Goal: Register for event/course

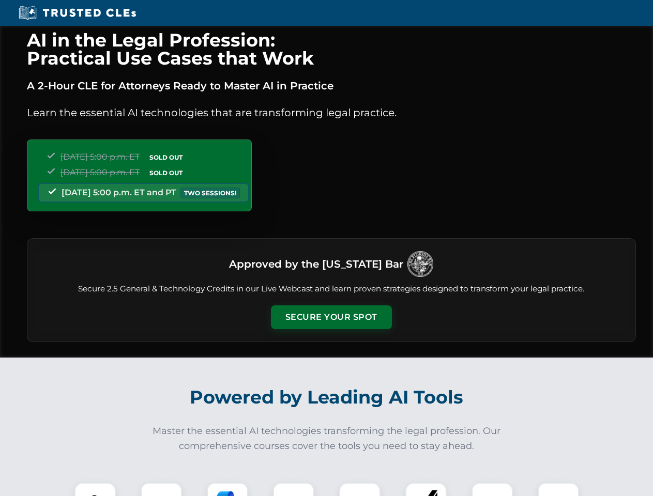
click at [331, 317] on button "Secure Your Spot" at bounding box center [331, 317] width 121 height 24
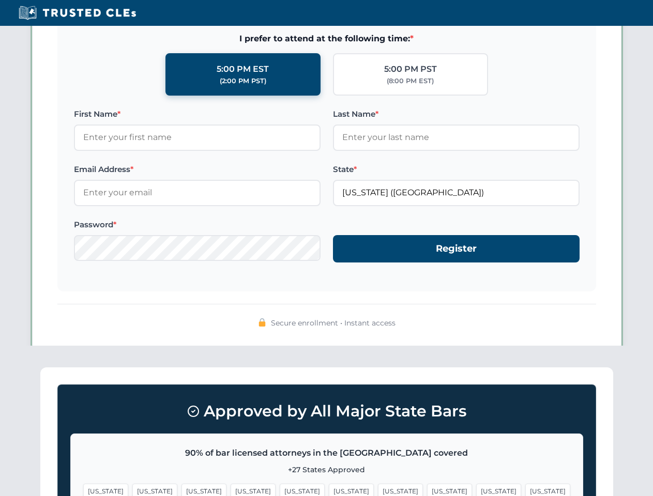
click at [329, 489] on span "[US_STATE]" at bounding box center [351, 491] width 45 height 15
click at [378, 489] on span "[US_STATE]" at bounding box center [400, 491] width 45 height 15
click at [476, 489] on span "[US_STATE]" at bounding box center [498, 491] width 45 height 15
